Goal: Check status: Check status

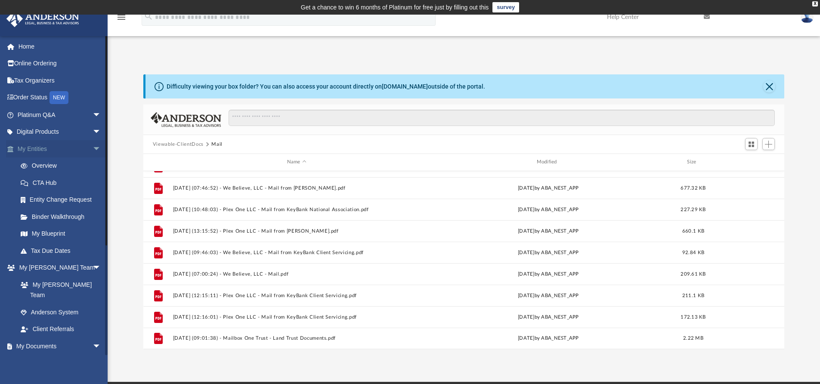
click at [93, 148] on span "arrow_drop_down" at bounding box center [101, 149] width 17 height 18
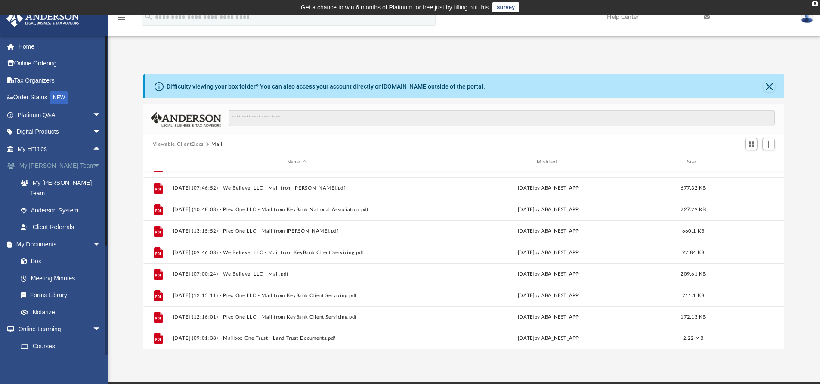
click at [93, 165] on span "arrow_drop_down" at bounding box center [101, 166] width 17 height 18
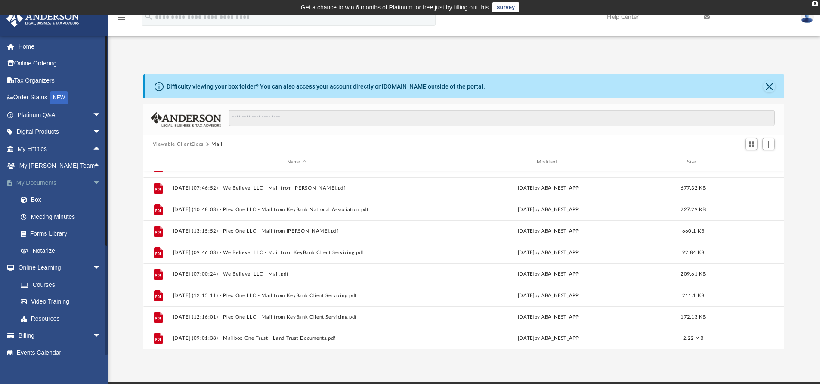
click at [93, 183] on span "arrow_drop_down" at bounding box center [101, 183] width 17 height 18
click at [93, 201] on span "arrow_drop_down" at bounding box center [101, 200] width 17 height 18
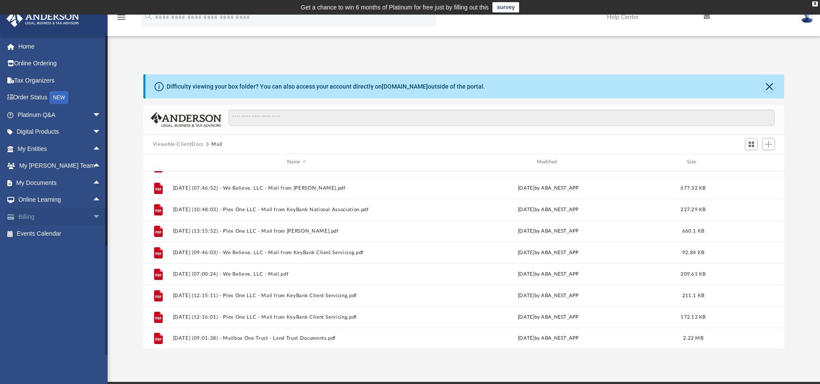
click at [17, 216] on span at bounding box center [15, 217] width 6 height 6
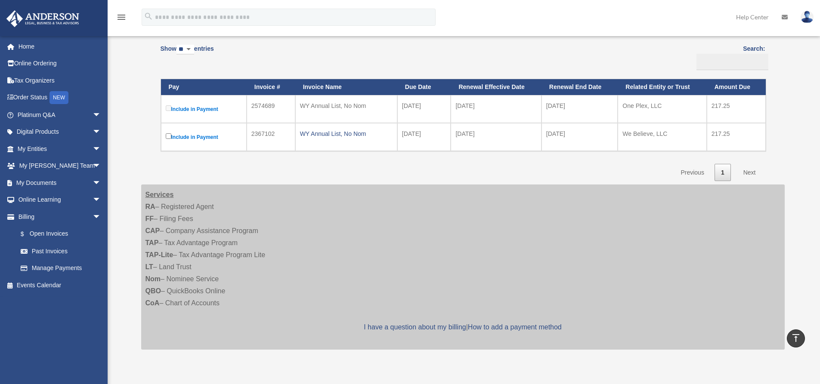
scroll to position [86, 0]
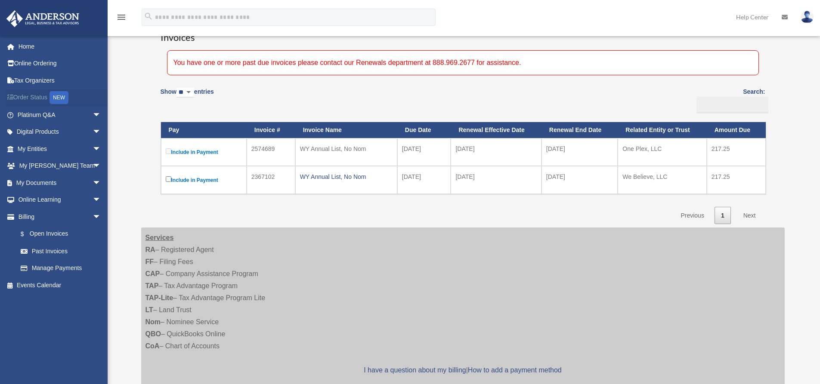
click at [40, 100] on link "Order Status NEW" at bounding box center [60, 98] width 108 height 18
